Goal: Transaction & Acquisition: Download file/media

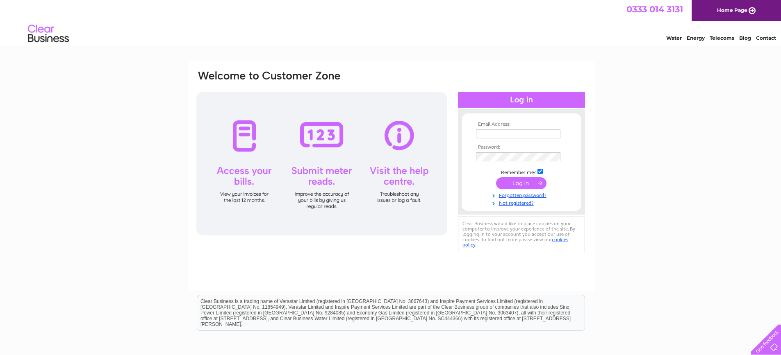
drag, startPoint x: 0, startPoint y: 0, endPoint x: 506, endPoint y: 134, distance: 523.9
click at [506, 134] on input "text" at bounding box center [518, 133] width 84 height 9
type input "j.cmillar@outlook.com"
click at [496, 178] on input "submit" at bounding box center [521, 183] width 50 height 11
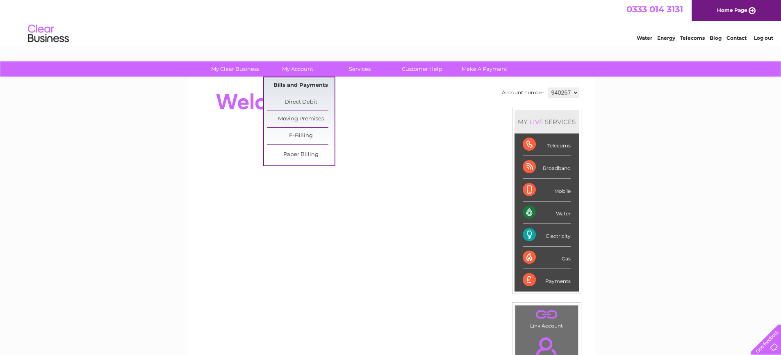
click at [302, 85] on link "Bills and Payments" at bounding box center [301, 85] width 68 height 16
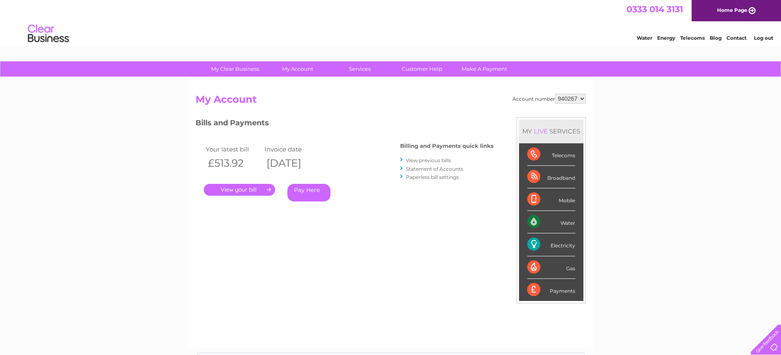
click at [420, 160] on link "View previous bills" at bounding box center [428, 160] width 45 height 6
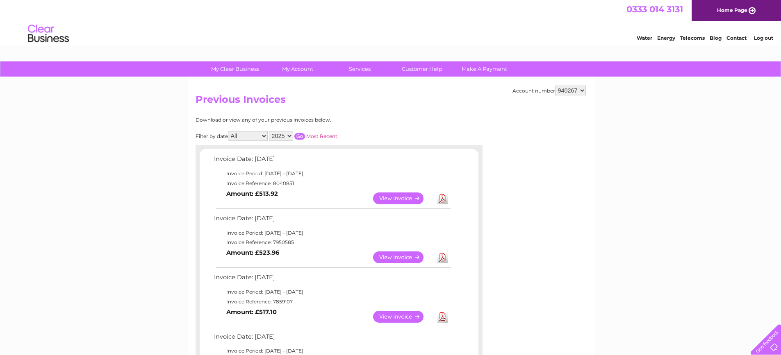
click at [444, 257] on link "Download" at bounding box center [442, 258] width 10 height 12
click at [441, 200] on link "Download" at bounding box center [442, 199] width 10 height 12
